Goal: Information Seeking & Learning: Learn about a topic

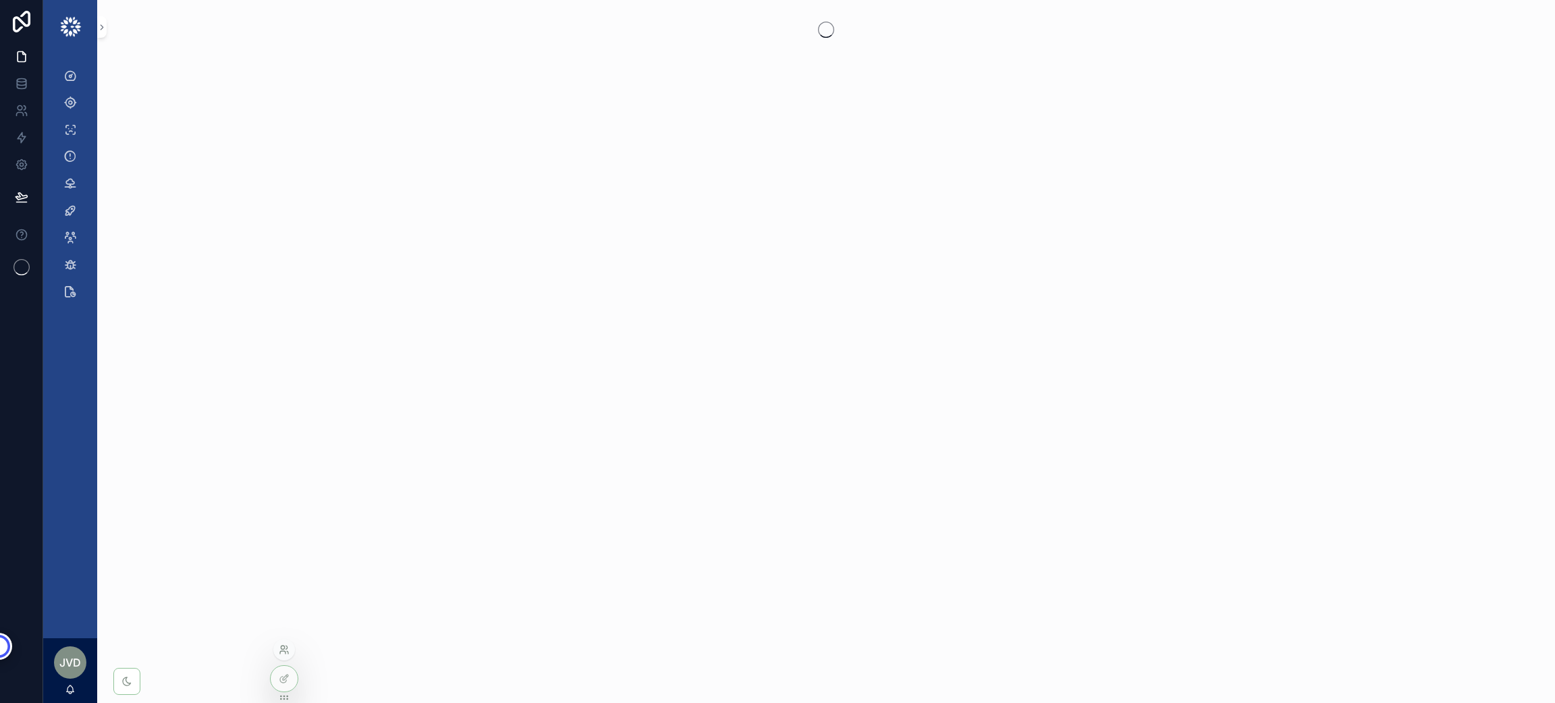
click at [279, 650] on icon at bounding box center [284, 650] width 11 height 11
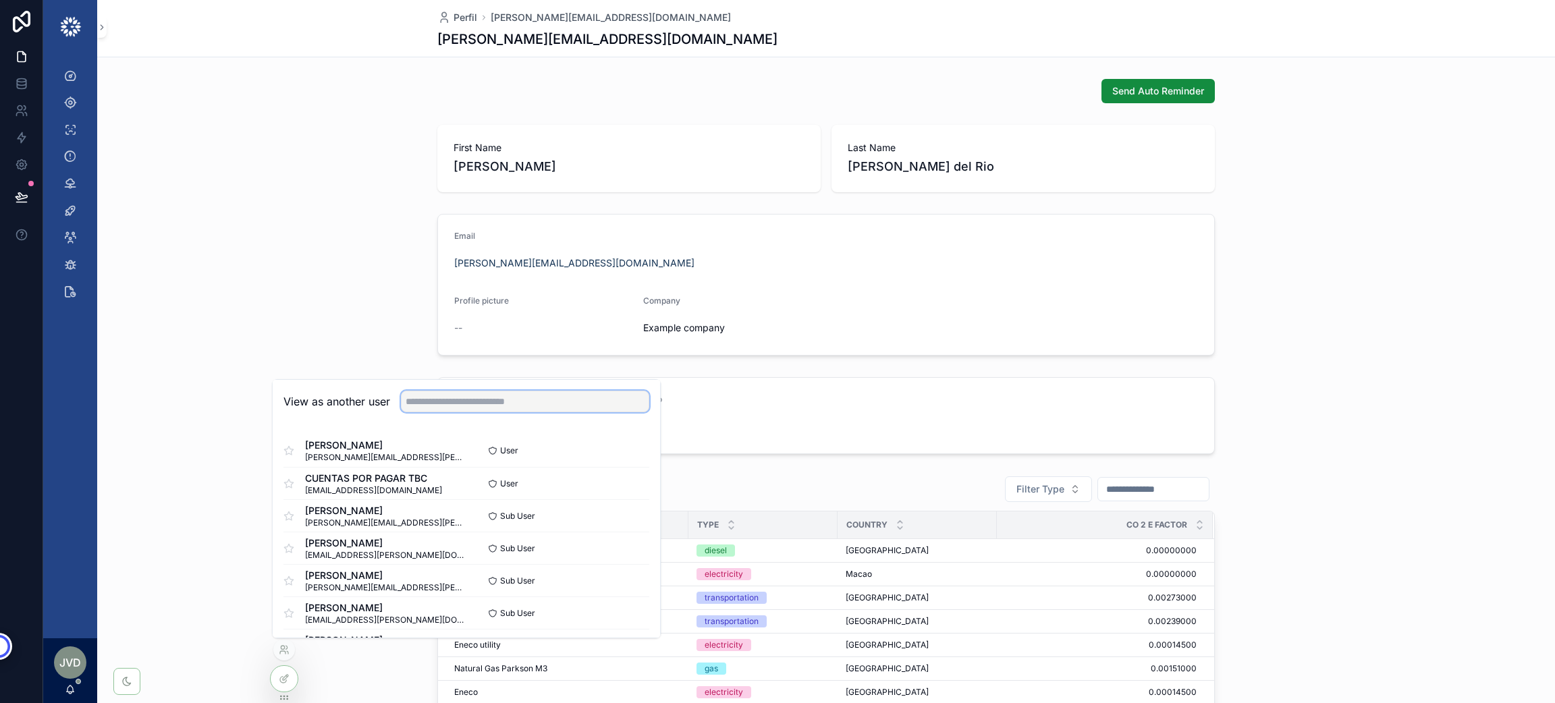
click at [516, 397] on input "text" at bounding box center [525, 402] width 248 height 22
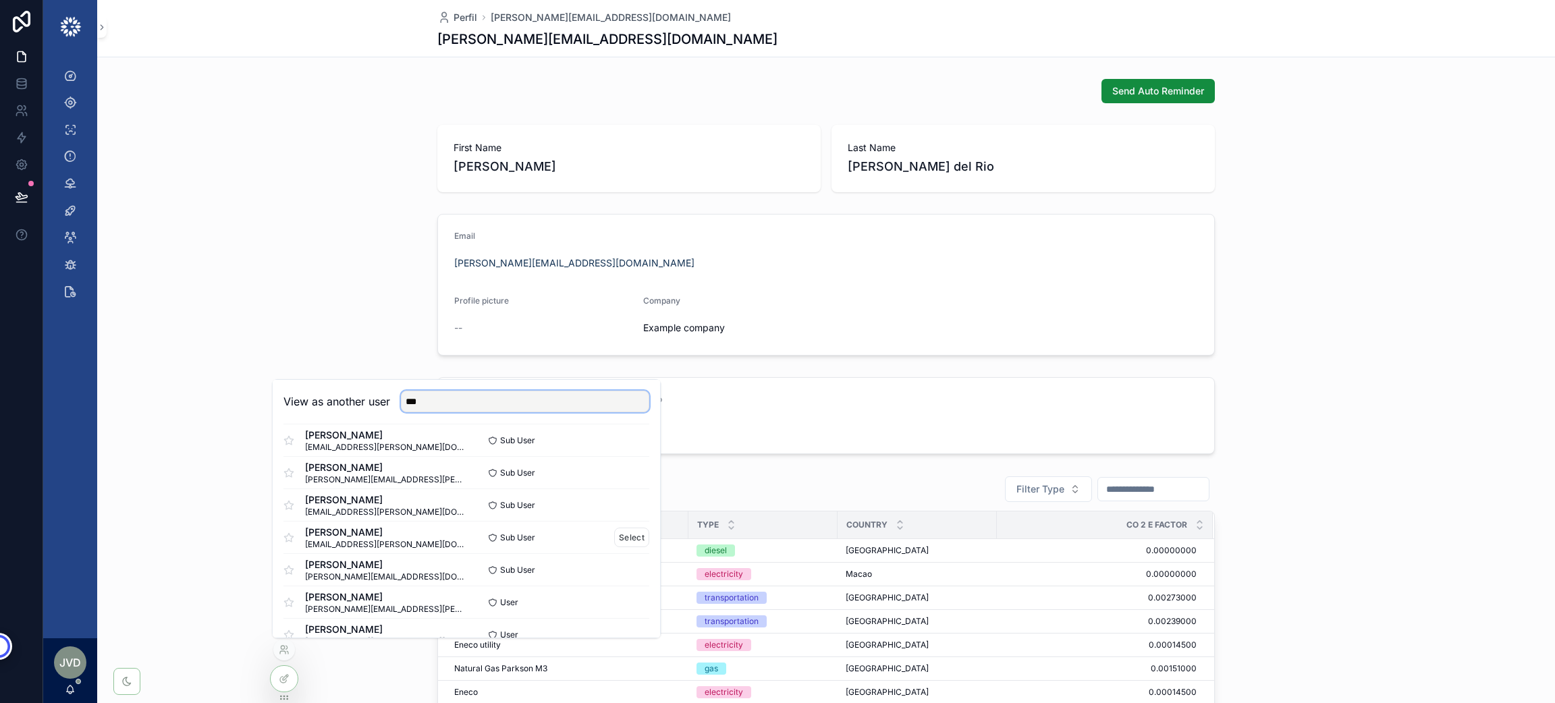
scroll to position [67, 0]
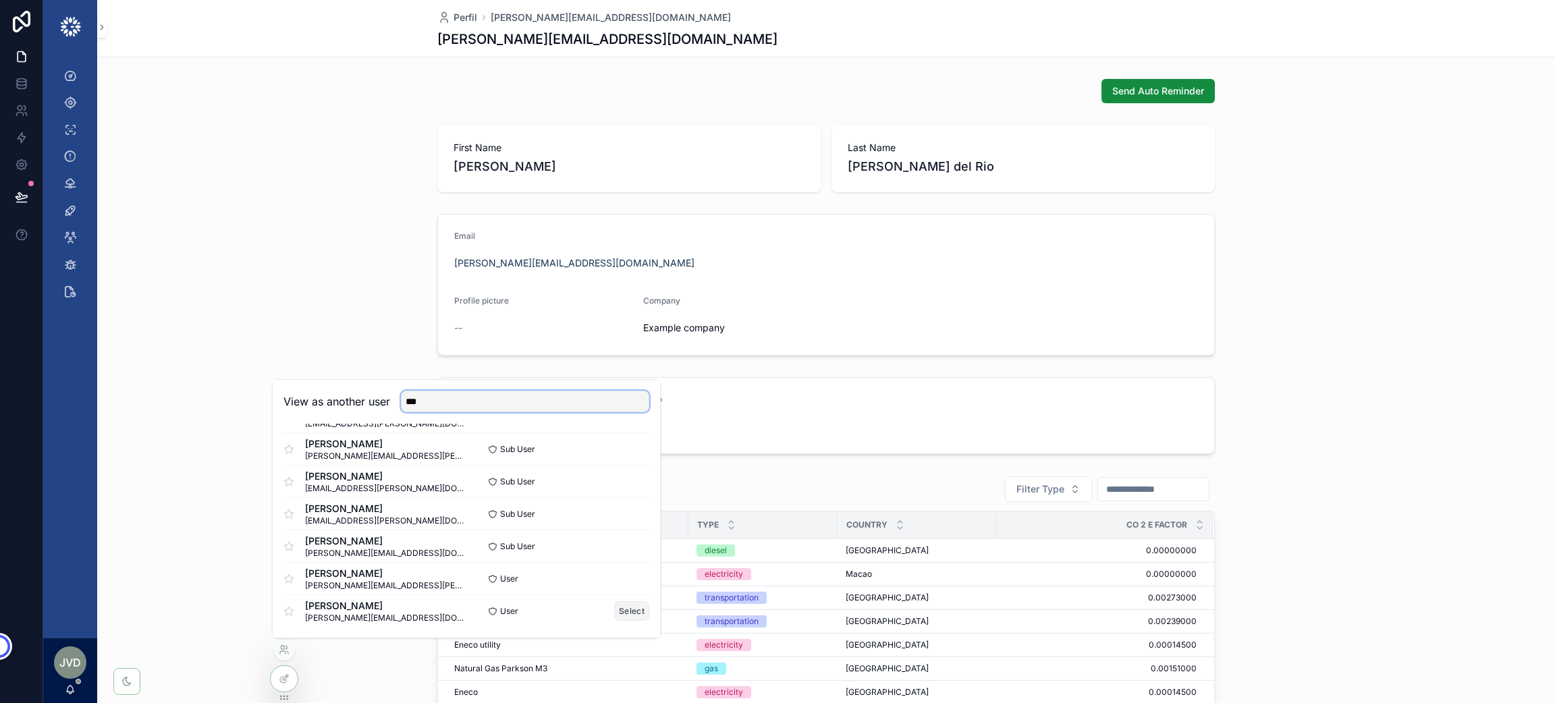
type input "***"
click at [614, 616] on button "Select" at bounding box center [631, 611] width 35 height 20
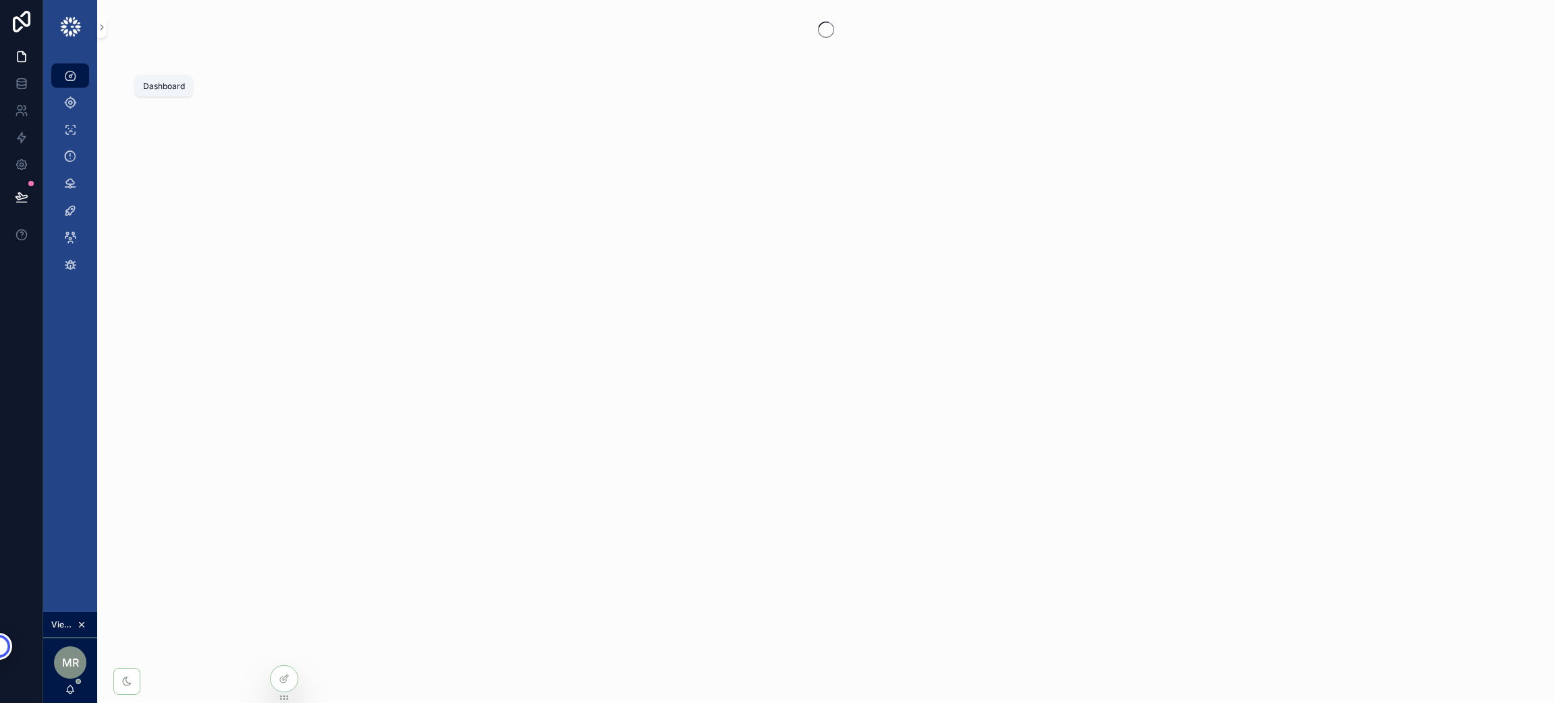
click at [75, 72] on icon "scrollable content" at bounding box center [70, 76] width 14 height 14
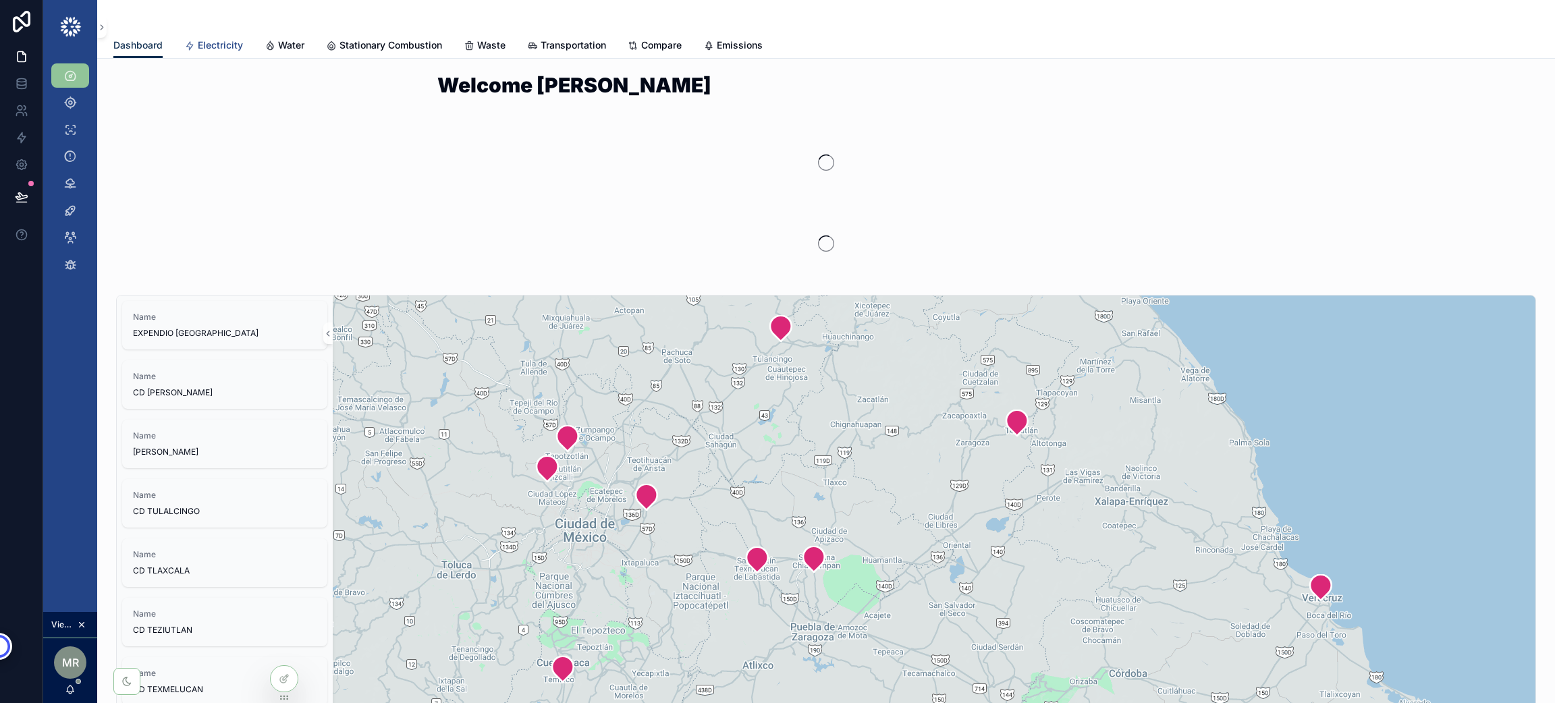
click at [193, 55] on link "Electricity" at bounding box center [213, 46] width 59 height 27
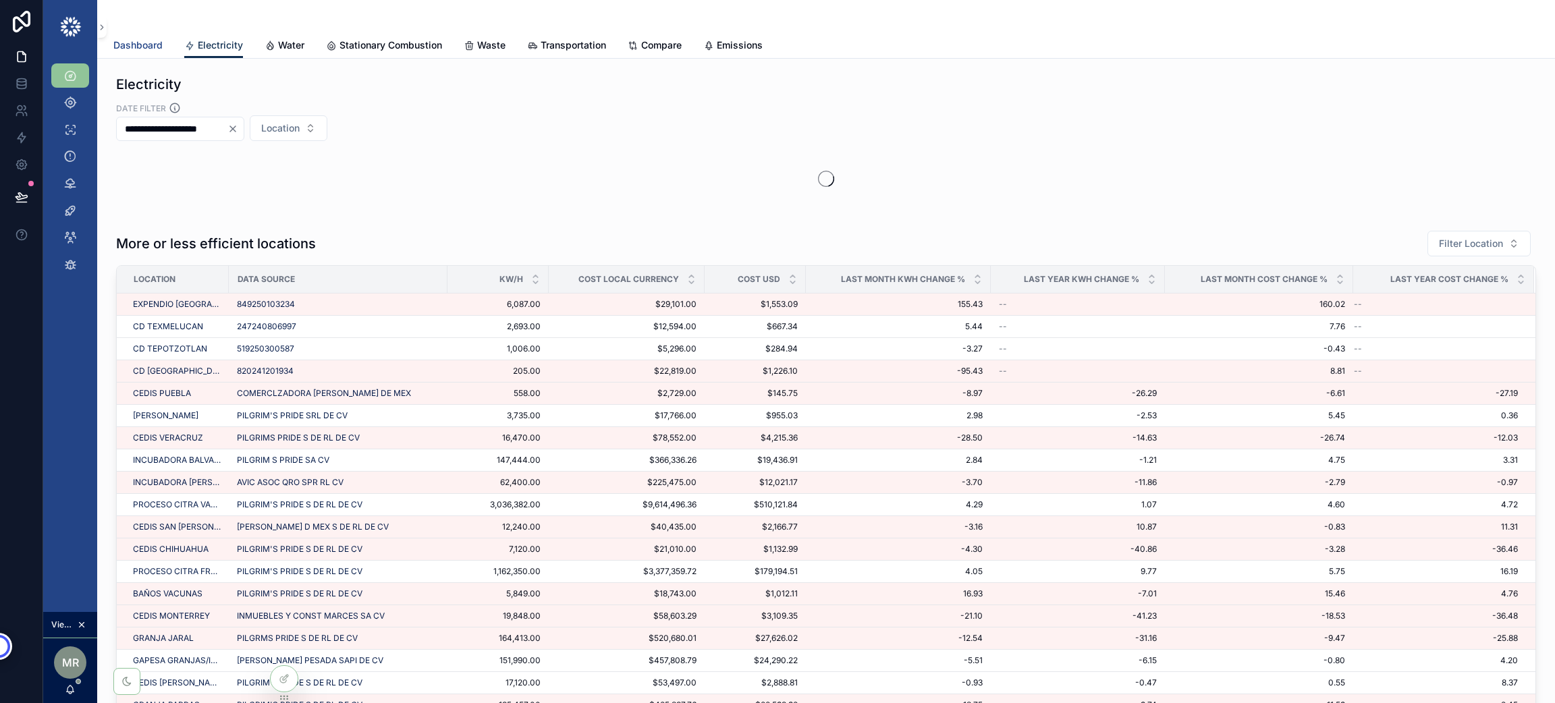
click at [152, 47] on span "Dashboard" at bounding box center [137, 45] width 49 height 14
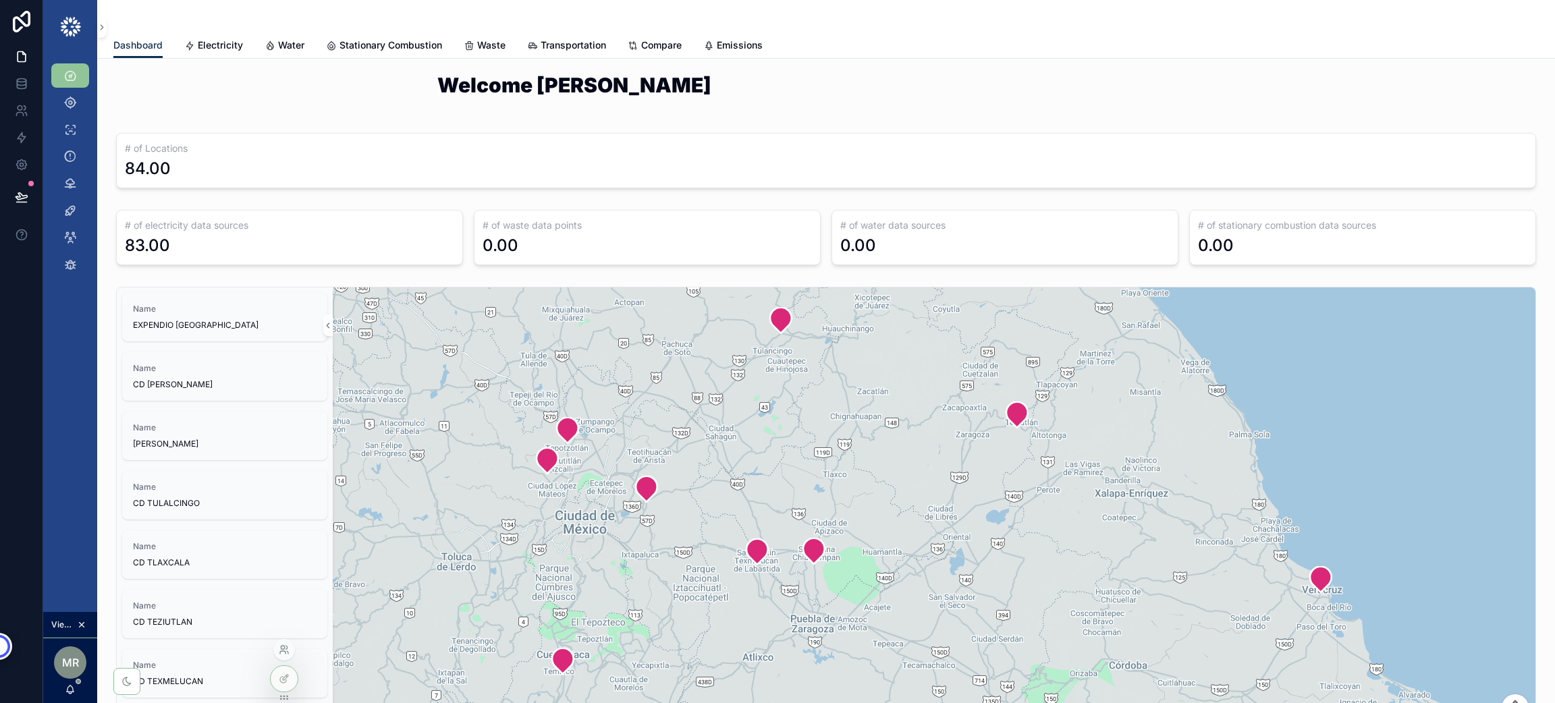
click at [284, 651] on icon at bounding box center [284, 650] width 11 height 11
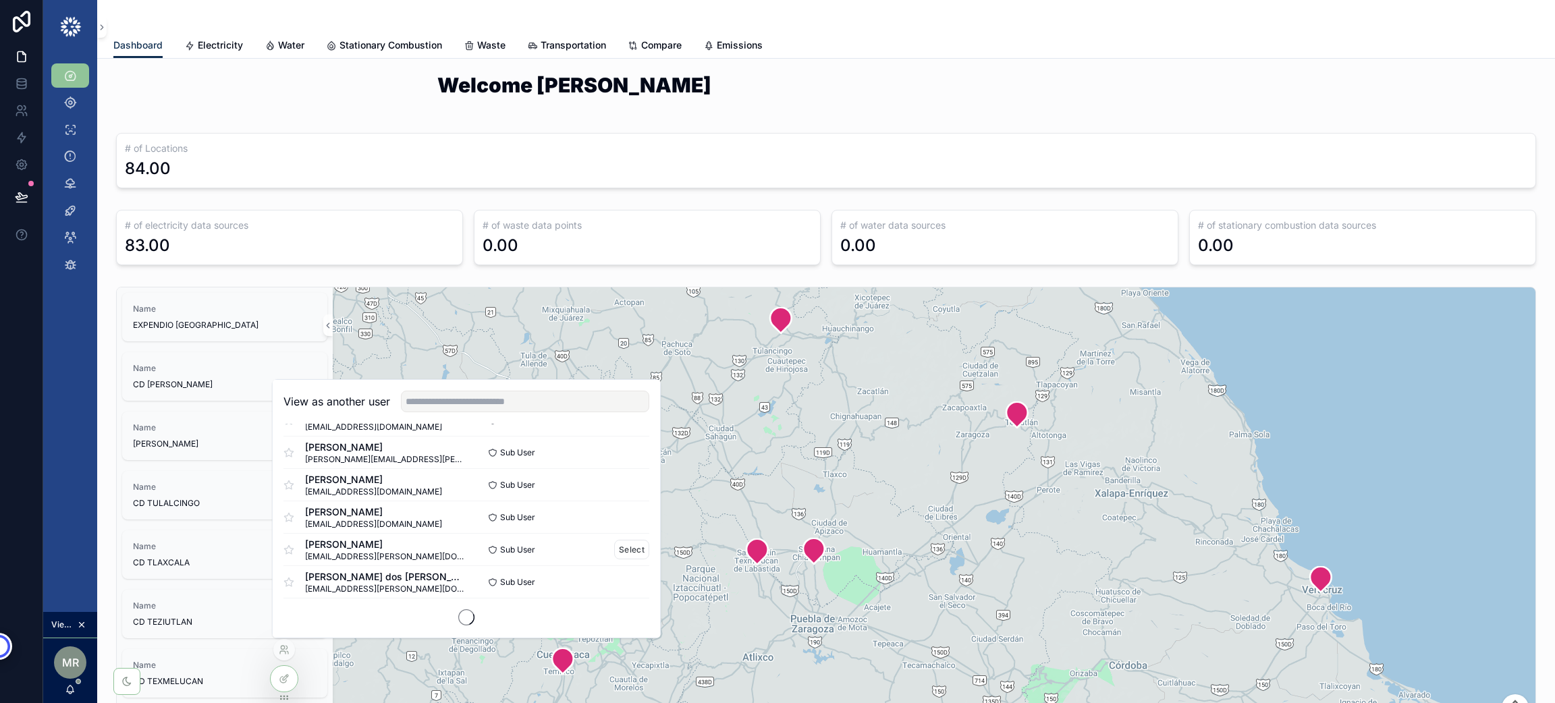
scroll to position [819, 0]
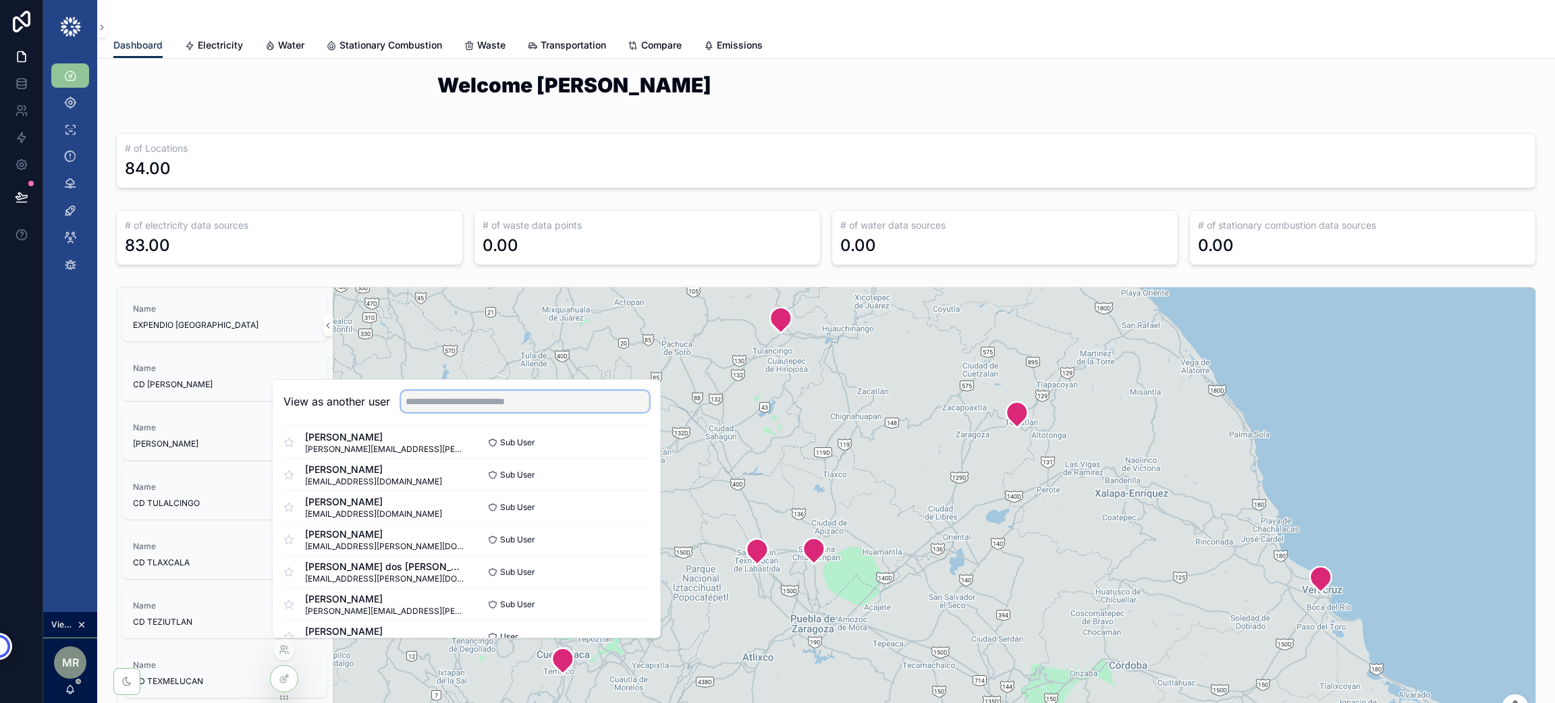
click at [522, 405] on input "text" at bounding box center [525, 402] width 248 height 22
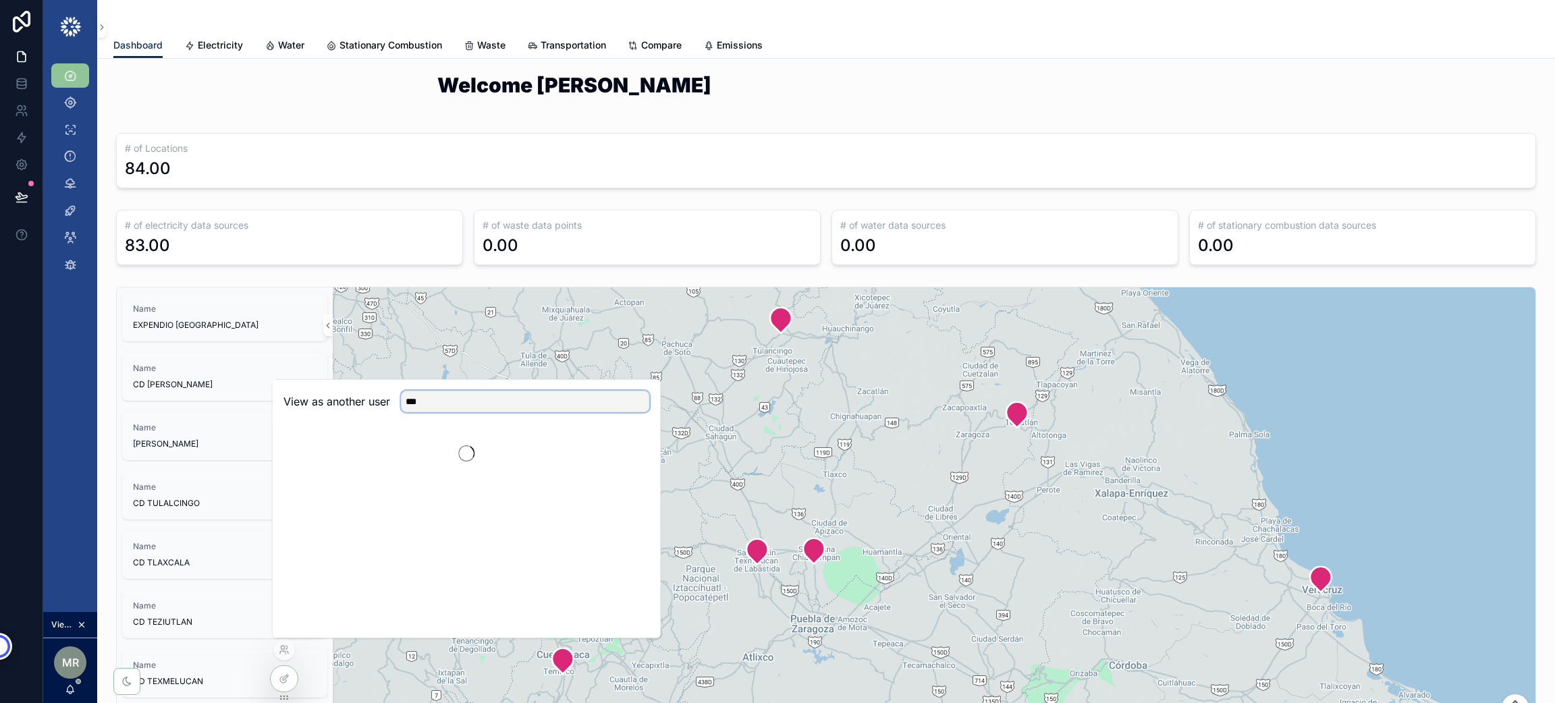
scroll to position [0, 0]
type input "*****"
click at [641, 451] on button "Select" at bounding box center [631, 451] width 35 height 20
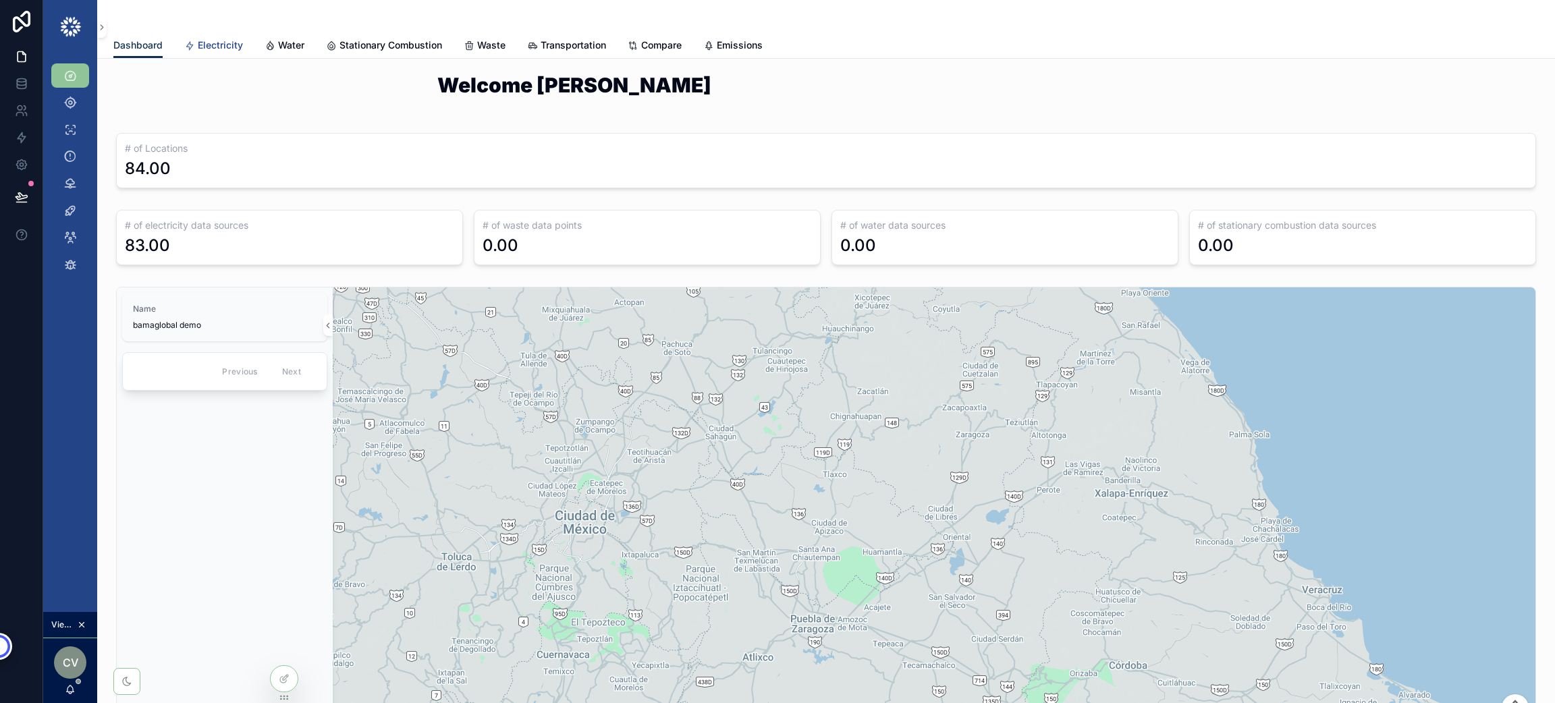
click at [205, 39] on span "Electricity" at bounding box center [220, 45] width 45 height 14
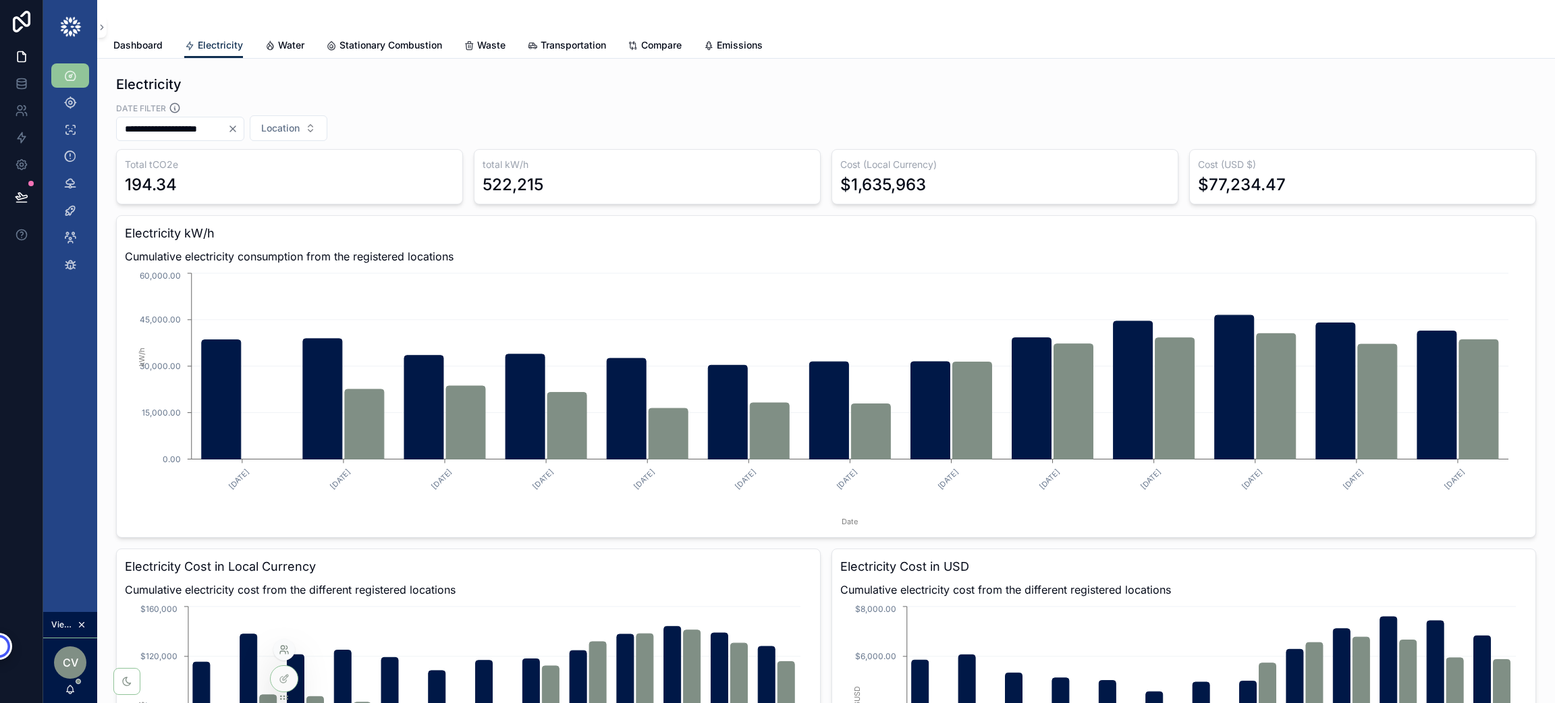
click at [281, 649] on icon at bounding box center [282, 647] width 3 height 3
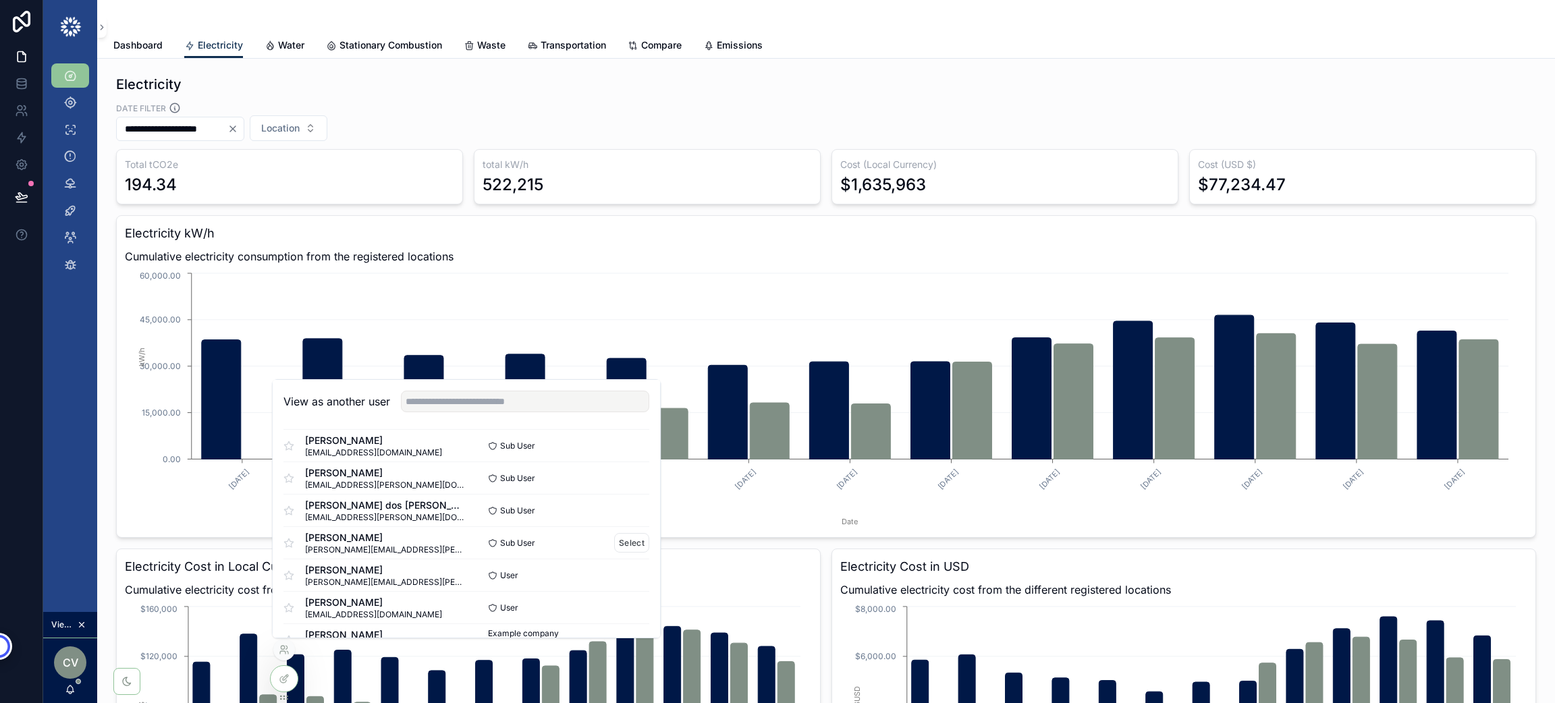
scroll to position [909, 0]
click at [0, 0] on button "Select" at bounding box center [0, 0] width 0 height 0
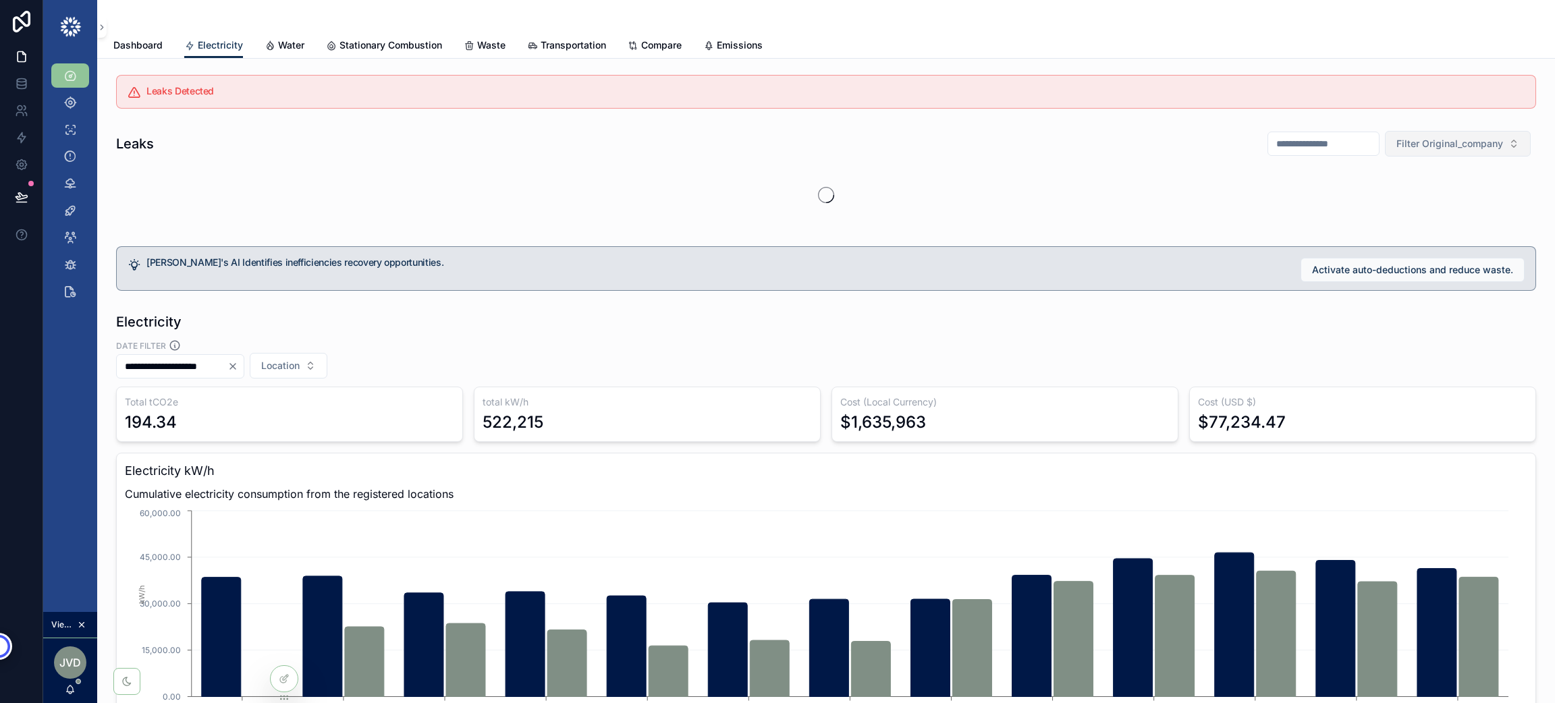
click at [1443, 144] on span "Filter Original_company" at bounding box center [1450, 144] width 107 height 14
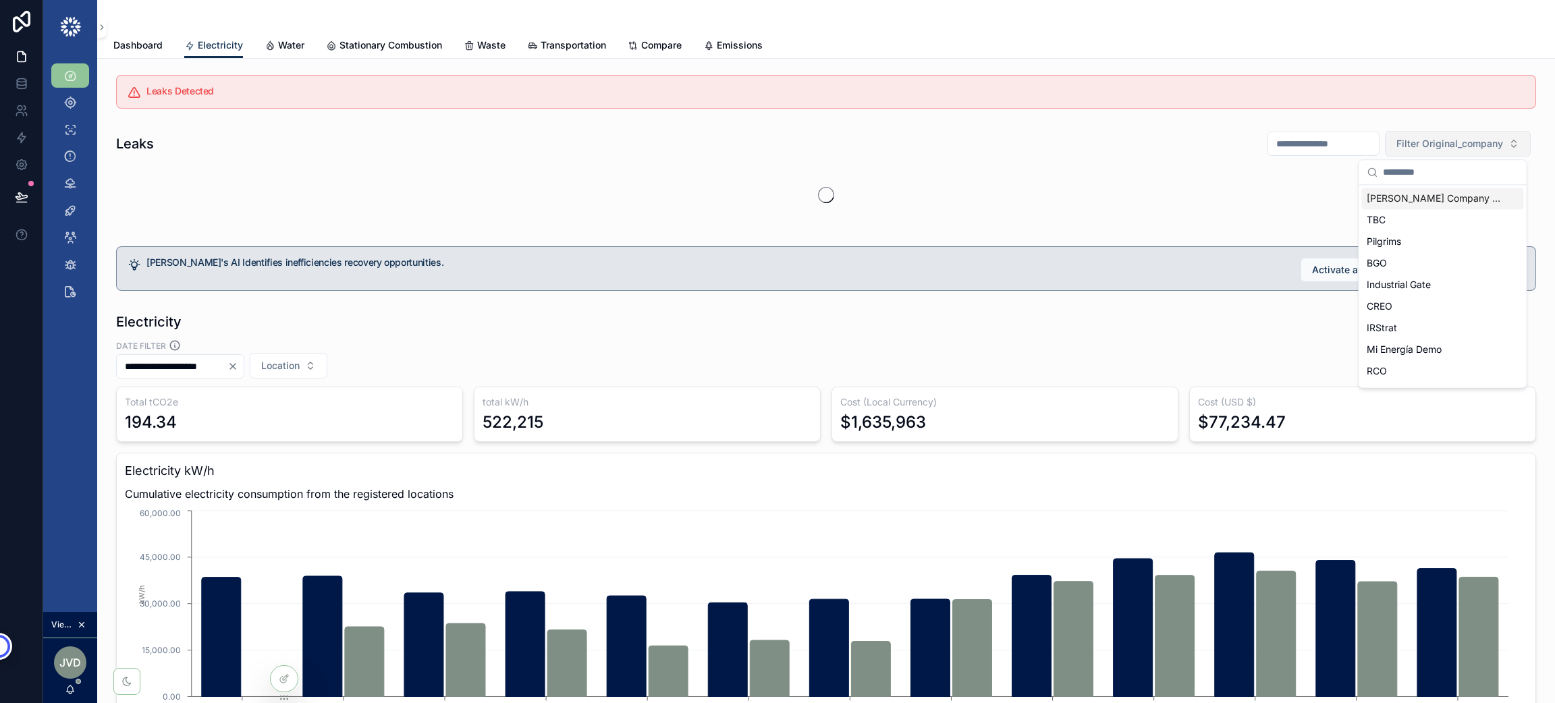
click at [1439, 198] on span "Alan Company Demo" at bounding box center [1434, 199] width 135 height 14
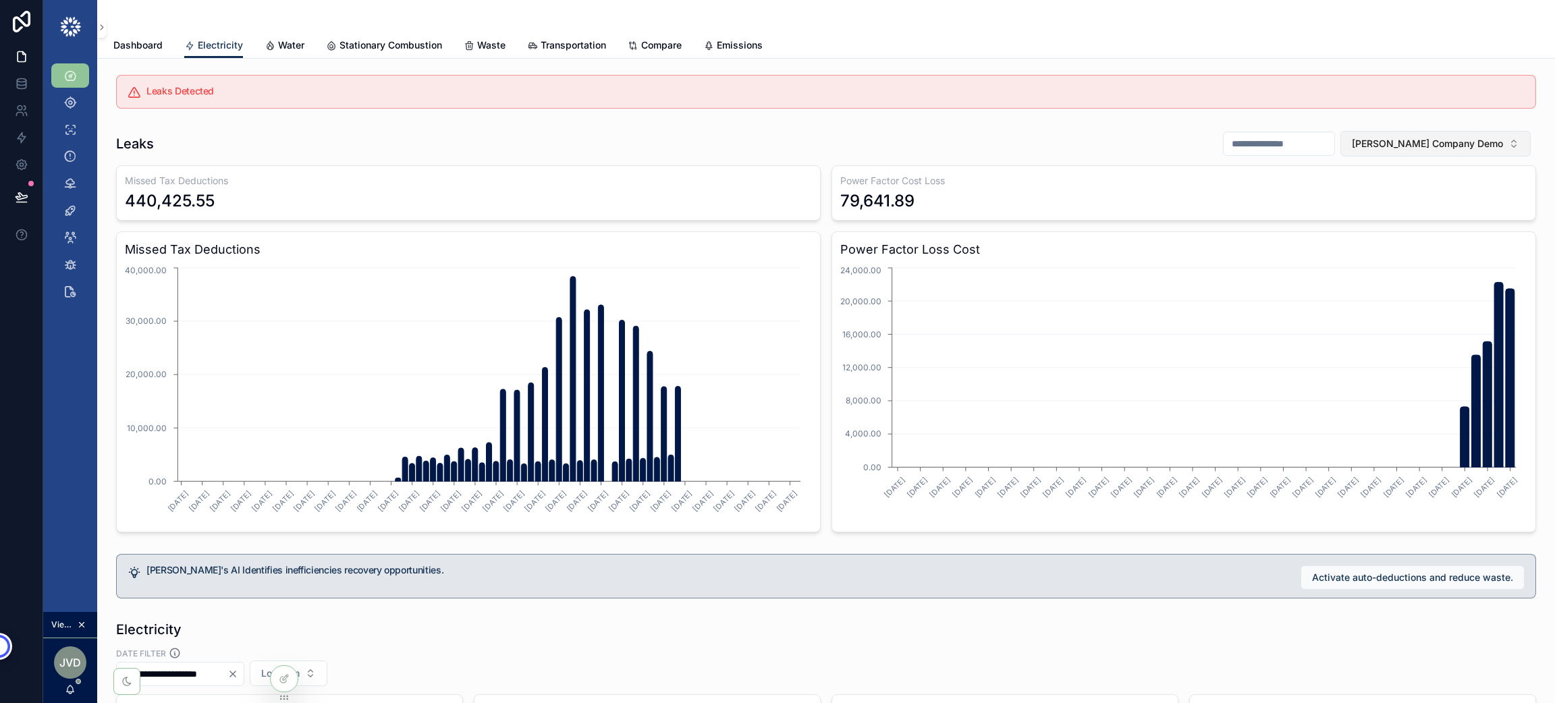
click at [1448, 144] on span "Alan Company Demo" at bounding box center [1427, 144] width 151 height 14
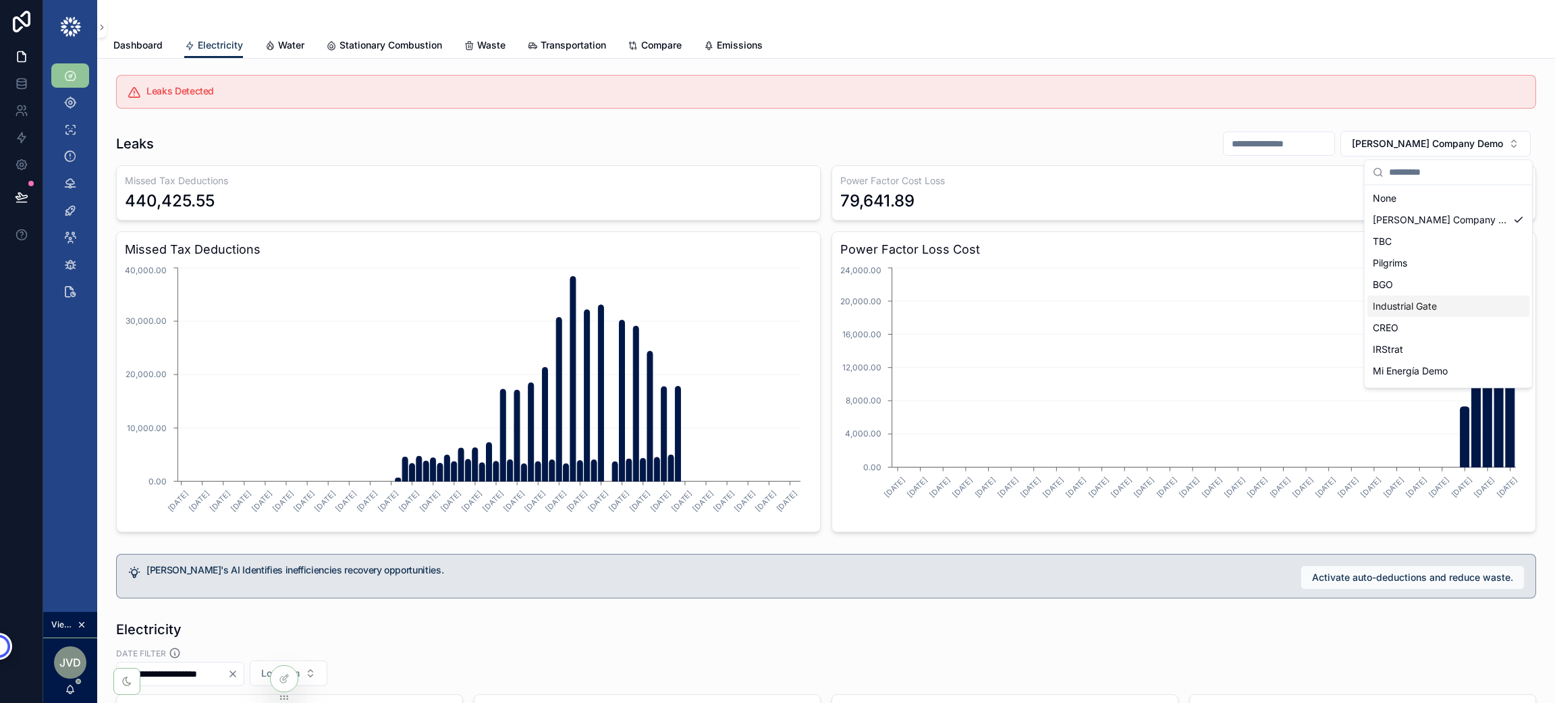
scroll to position [321, 0]
click at [1422, 168] on input "scrollable content" at bounding box center [1456, 172] width 135 height 24
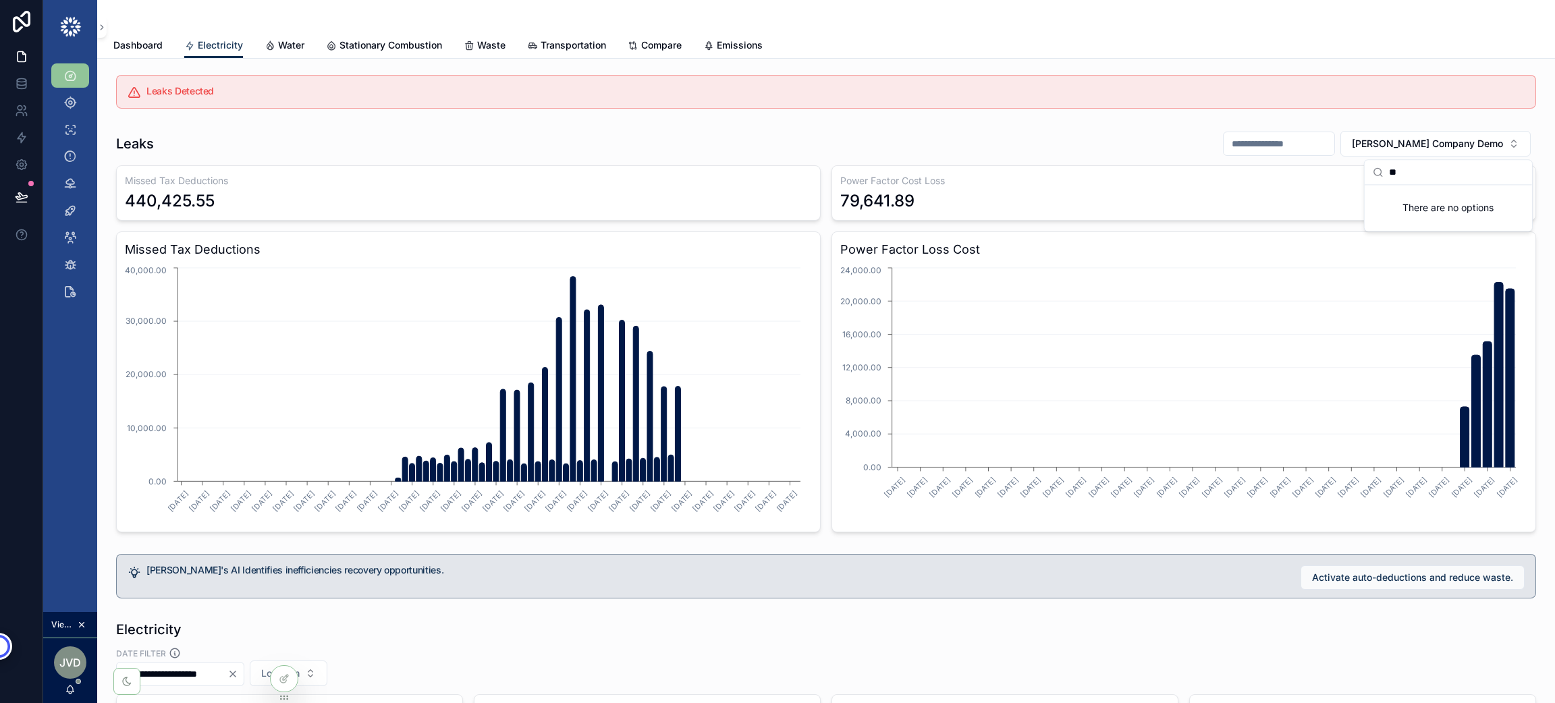
type input "*"
type input "**"
click at [1429, 221] on div "Inaki Demo" at bounding box center [1449, 220] width 162 height 22
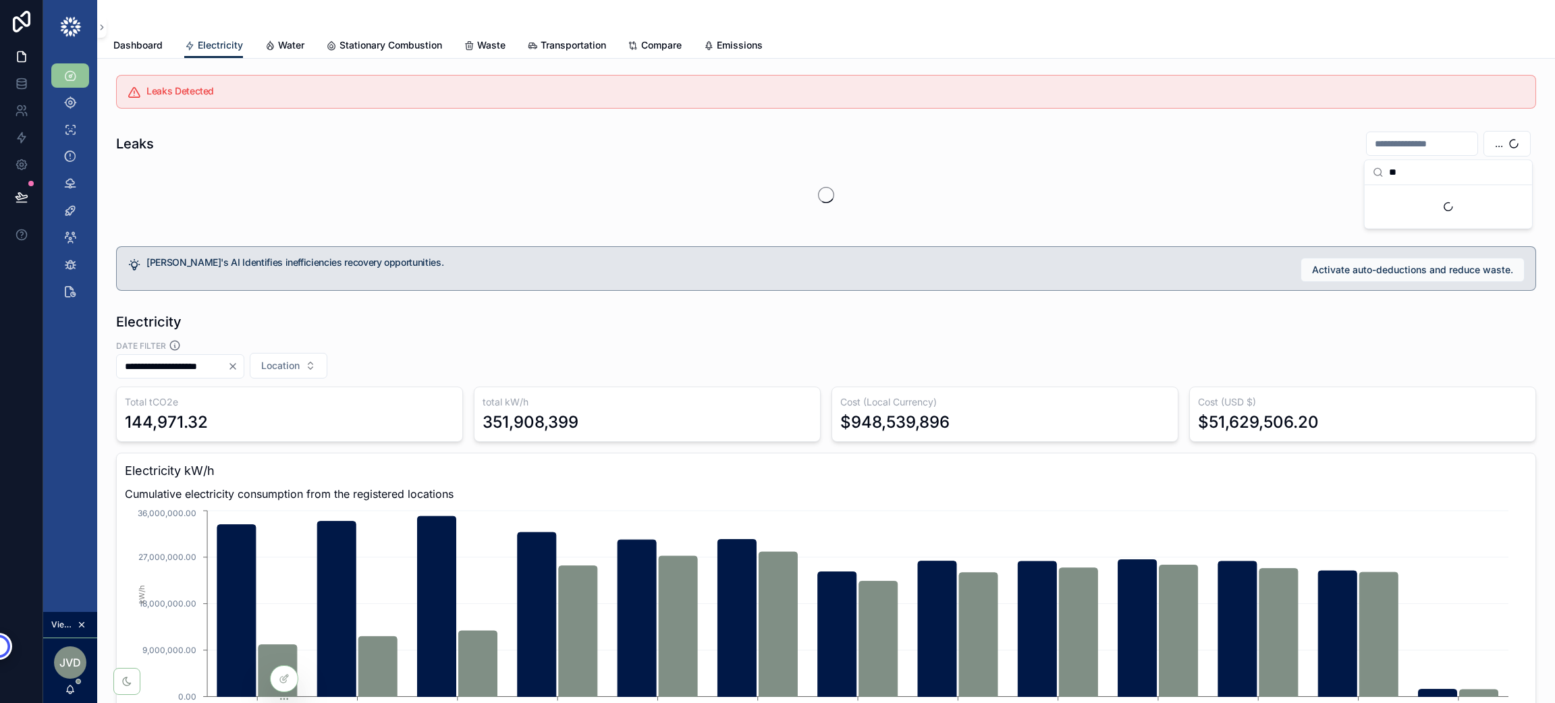
click at [1395, 222] on div "Suggestions" at bounding box center [1448, 206] width 167 height 43
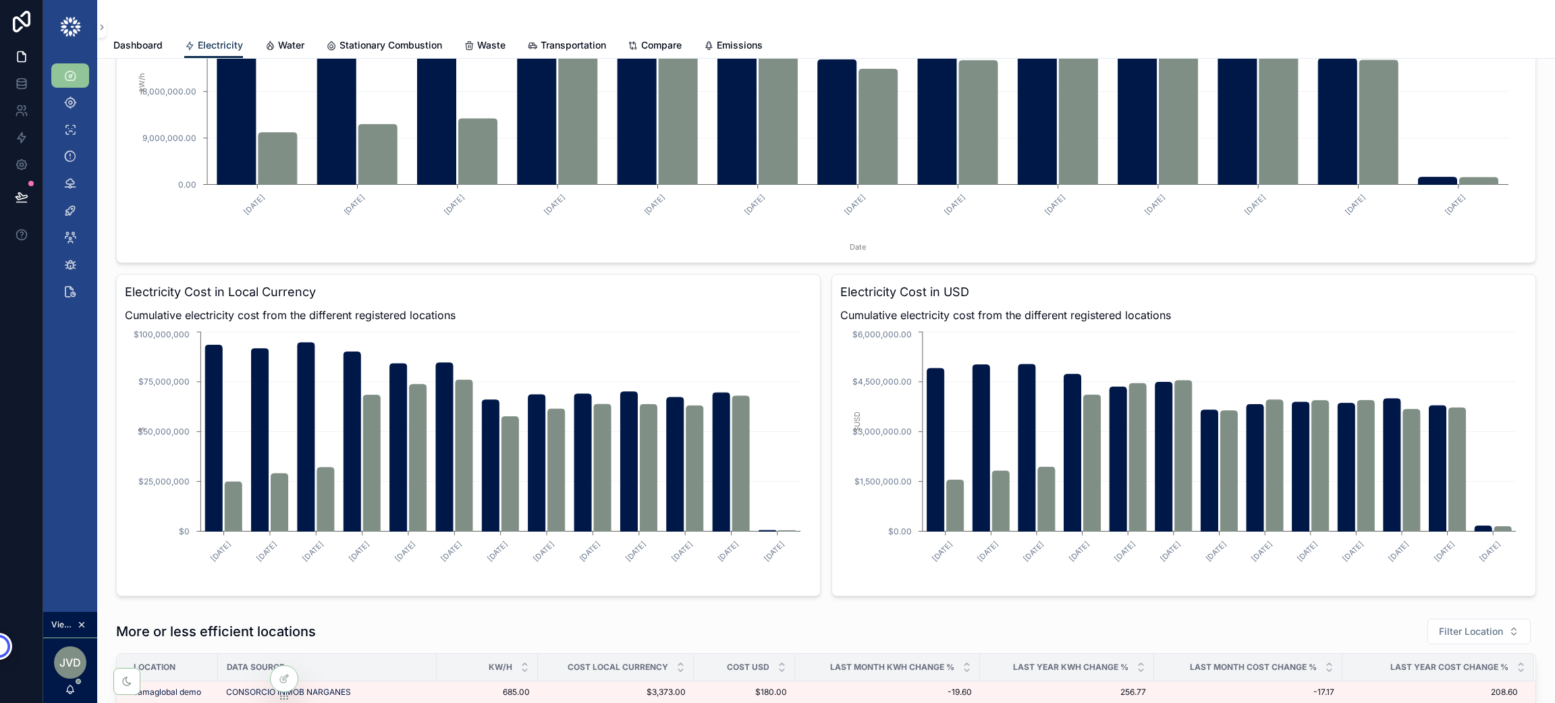
scroll to position [111, 0]
